Goal: Check status: Check status

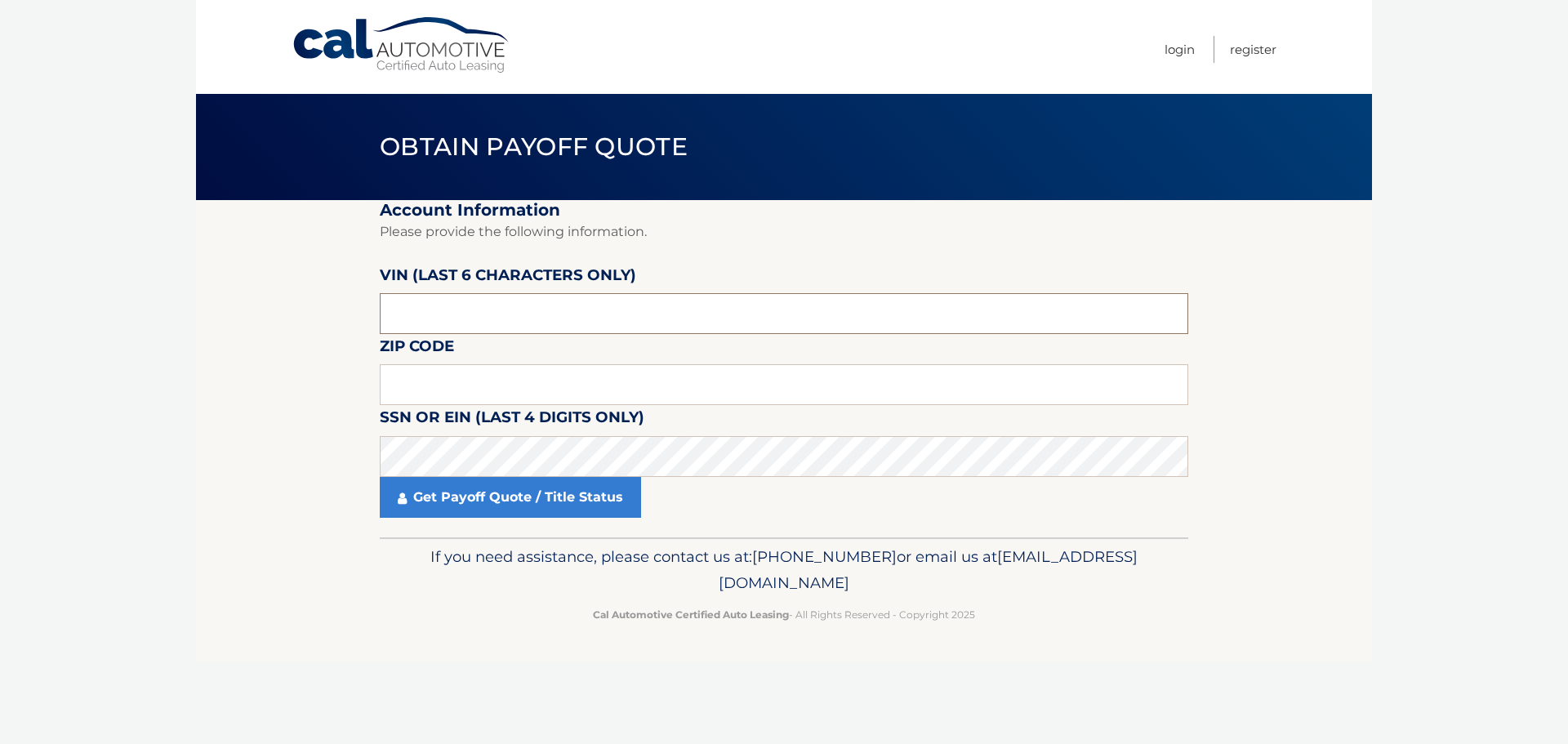
click at [463, 318] on input "text" at bounding box center [784, 314] width 809 height 41
type input "046727"
type input "07728"
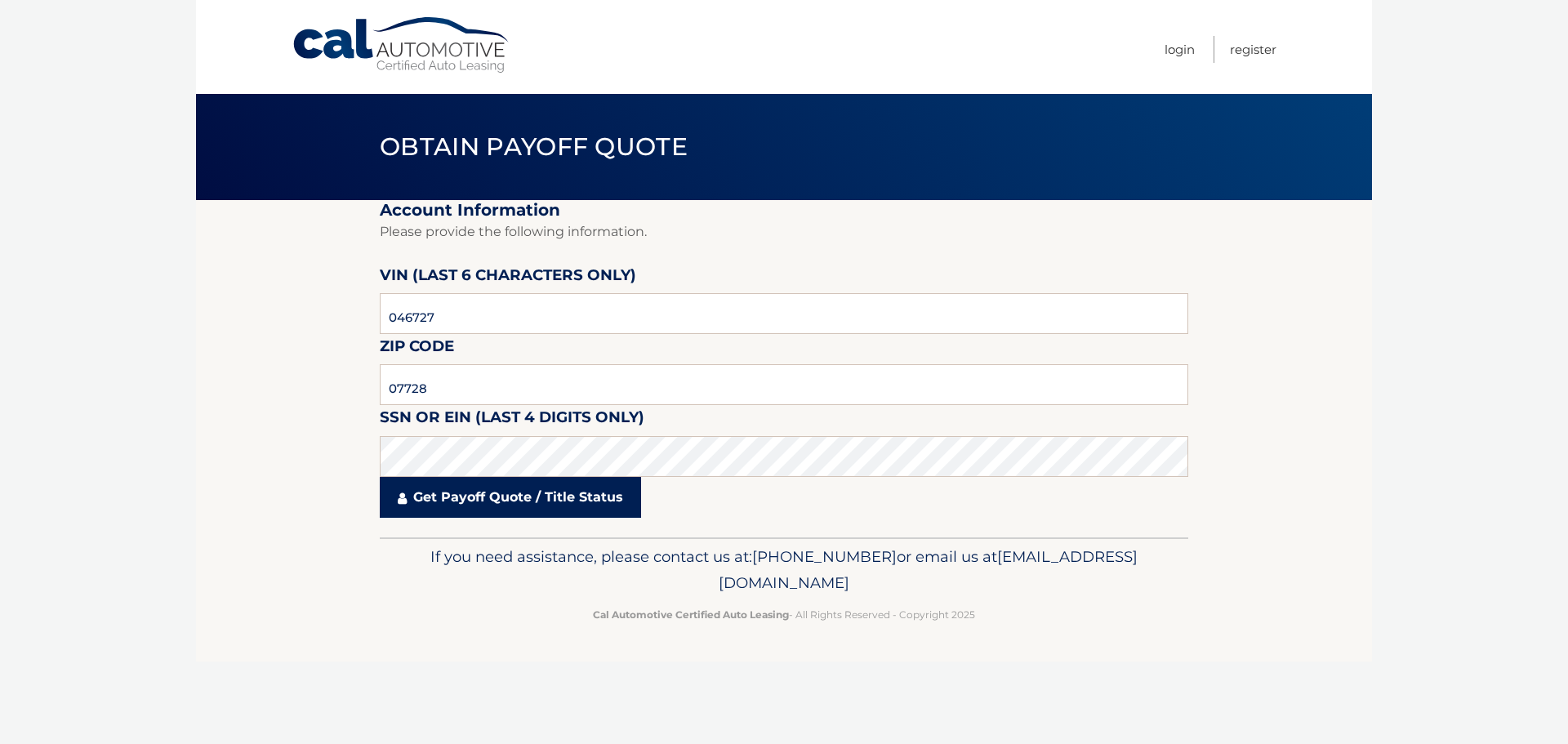
click at [515, 499] on link "Get Payoff Quote / Title Status" at bounding box center [510, 498] width 262 height 41
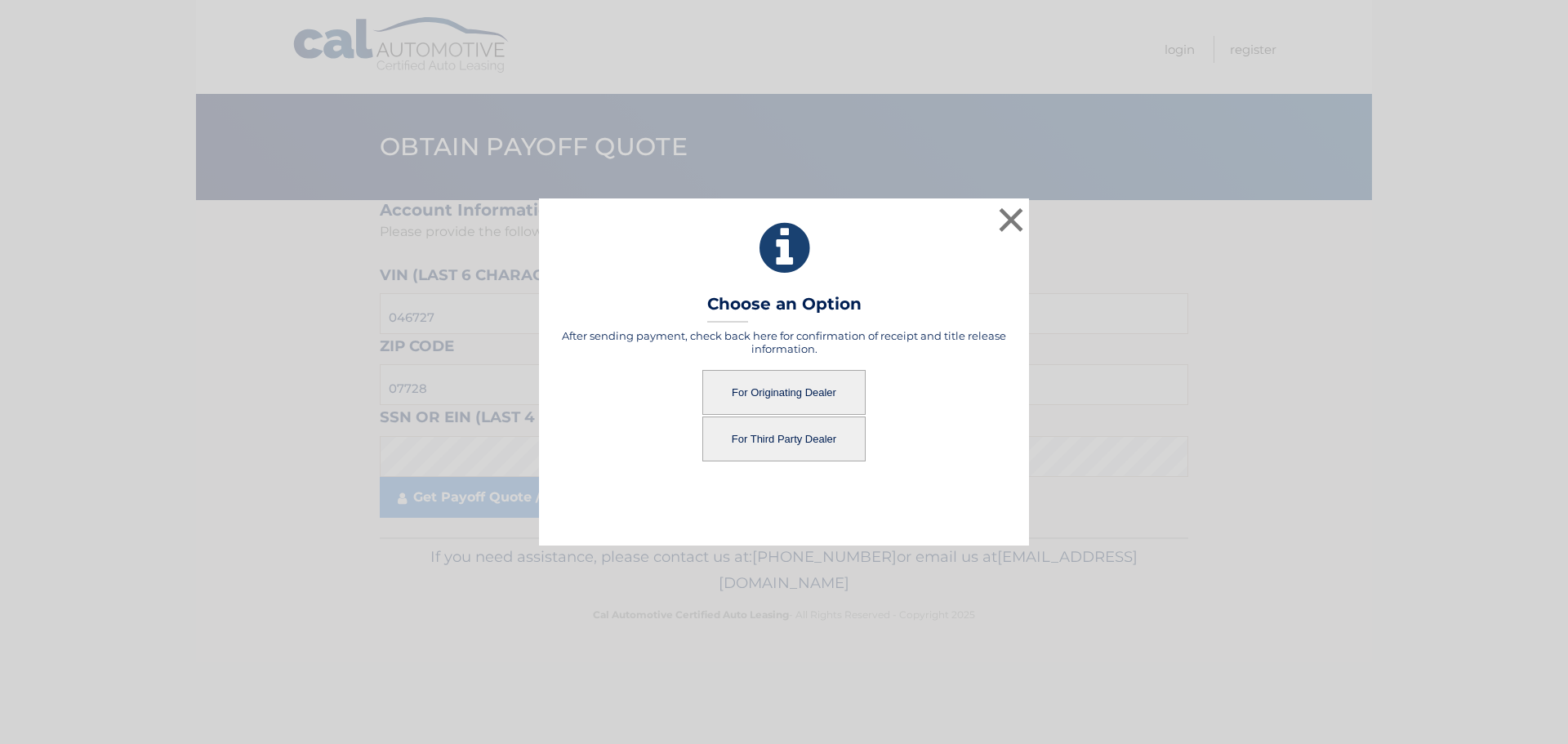
click at [799, 392] on button "For Originating Dealer" at bounding box center [783, 393] width 163 height 45
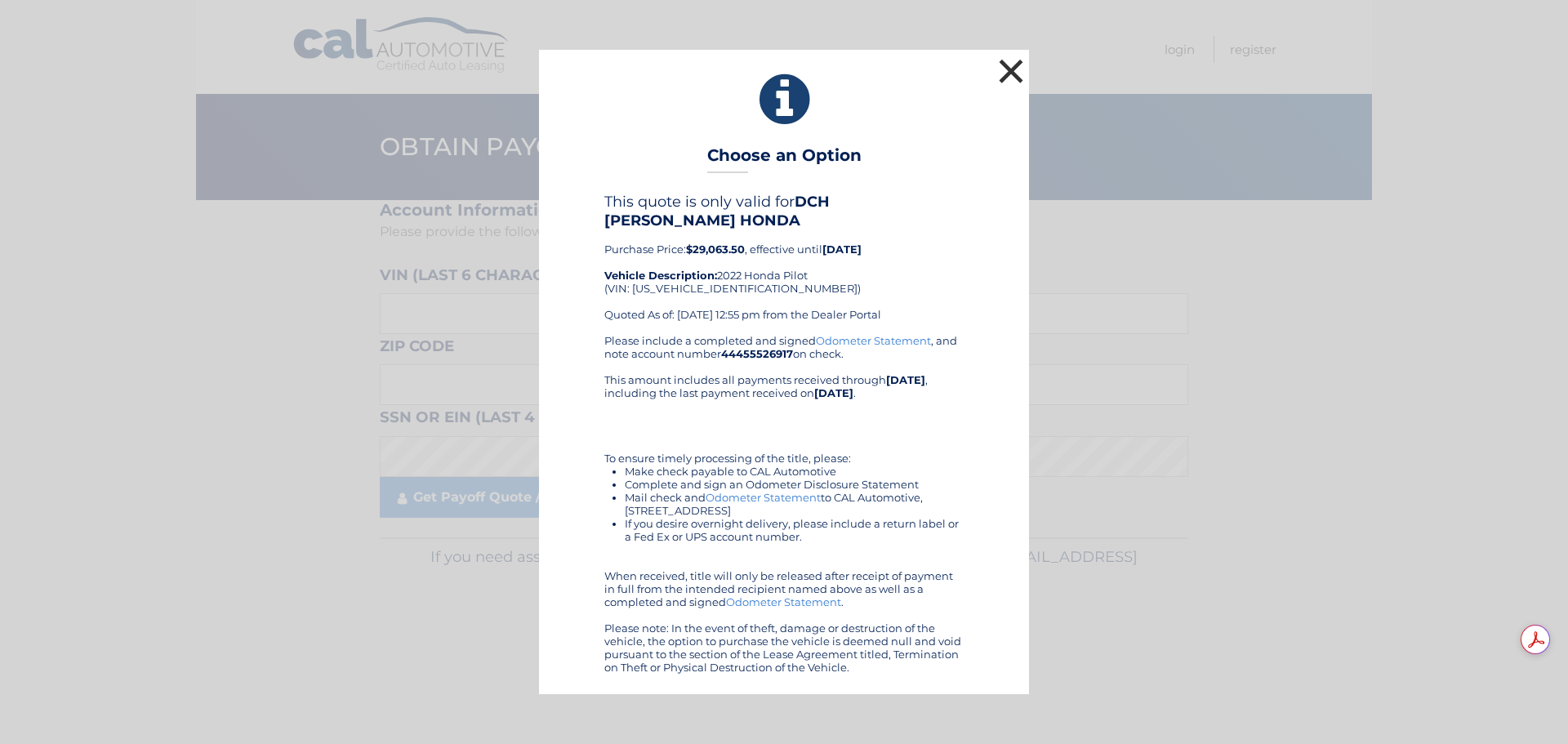
drag, startPoint x: 869, startPoint y: 280, endPoint x: 1005, endPoint y: 75, distance: 246.0
click at [1005, 75] on button "×" at bounding box center [1011, 71] width 32 height 32
